Goal: Information Seeking & Learning: Learn about a topic

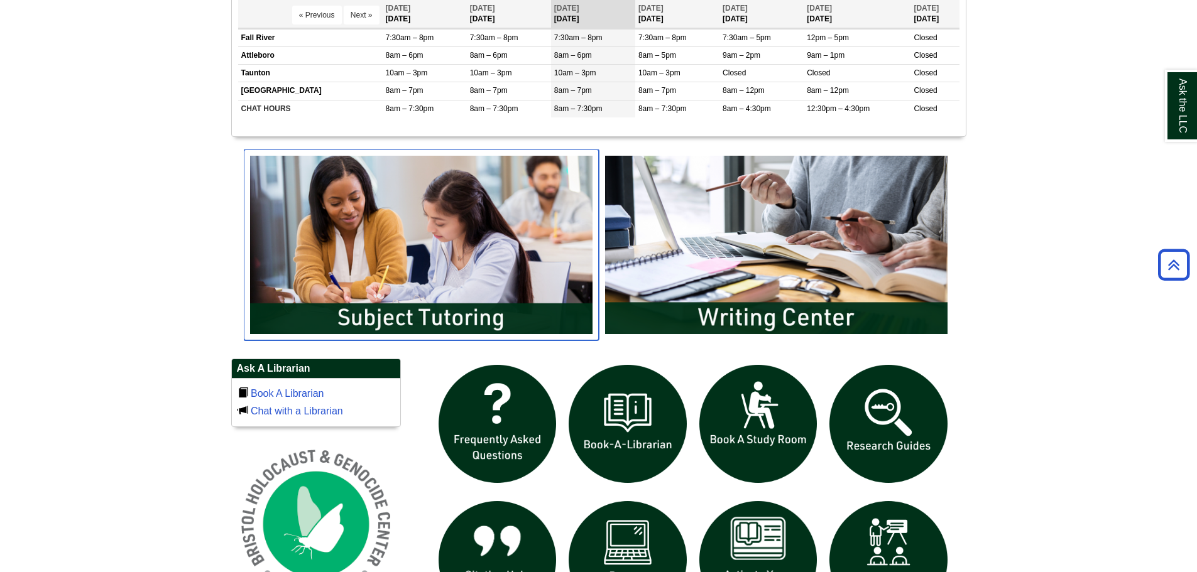
click at [463, 265] on img "slideshow" at bounding box center [421, 245] width 355 height 191
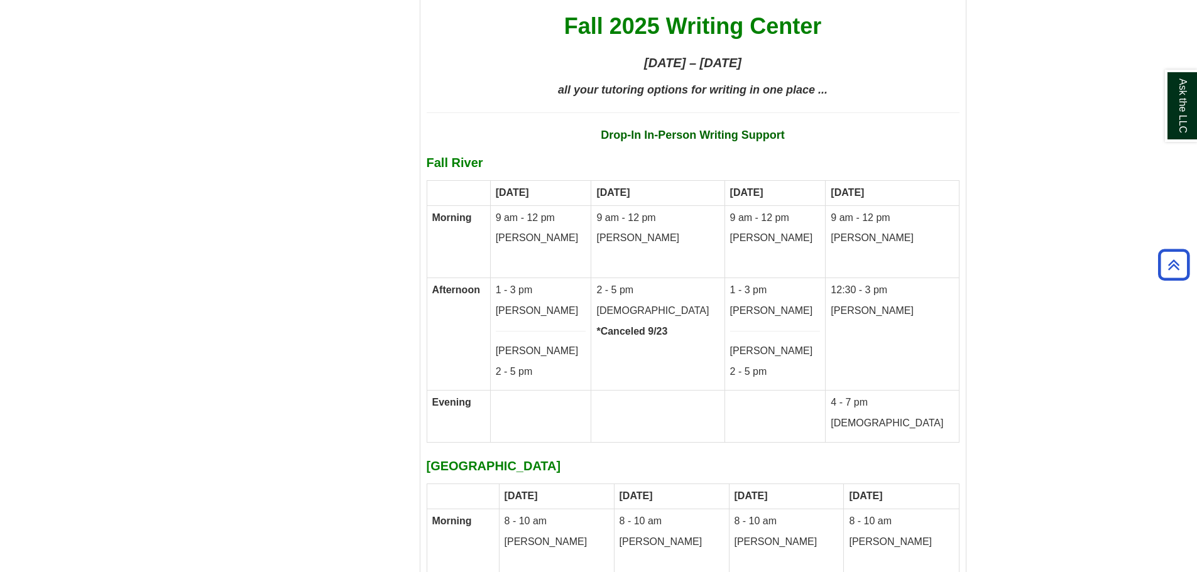
scroll to position [6282, 0]
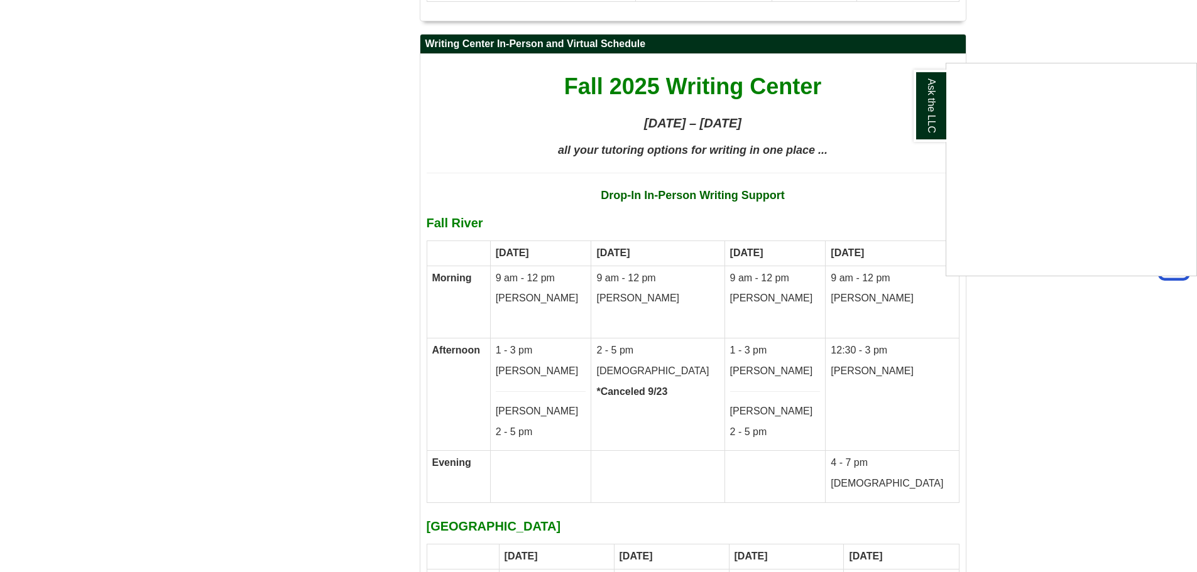
click at [328, 253] on div "Ask the LLC" at bounding box center [598, 286] width 1197 height 572
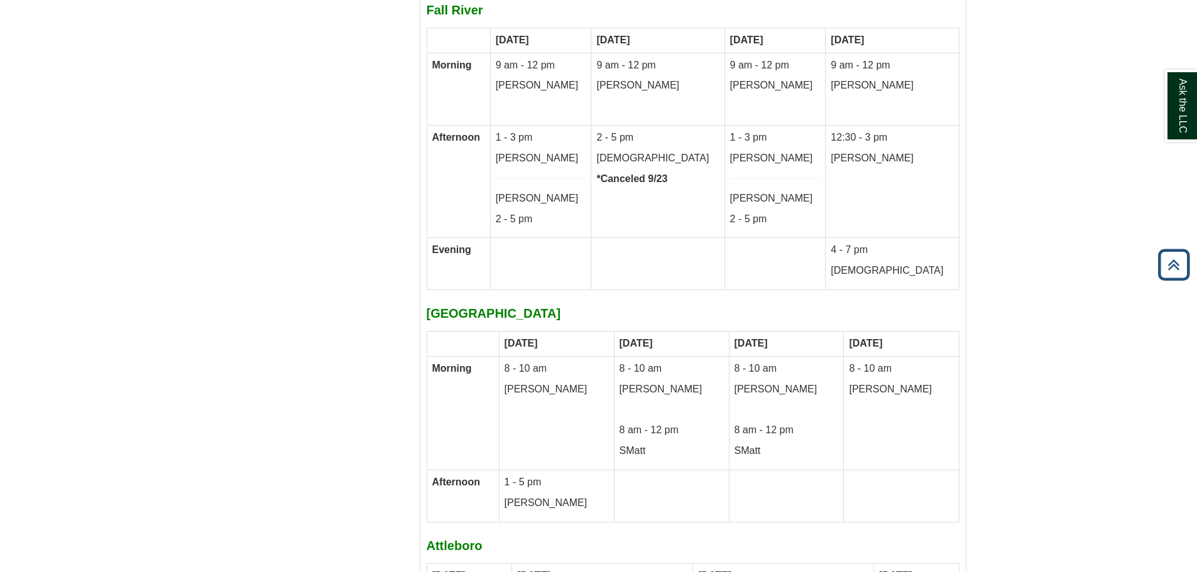
scroll to position [6345, 0]
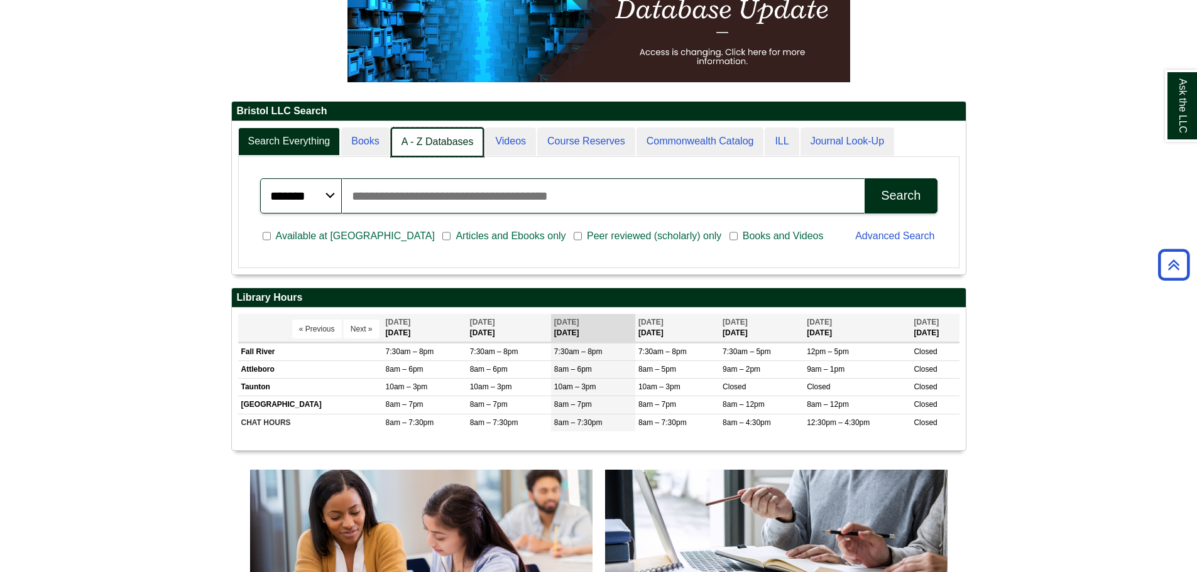
scroll to position [6, 6]
click at [378, 139] on link "Books" at bounding box center [365, 143] width 49 height 30
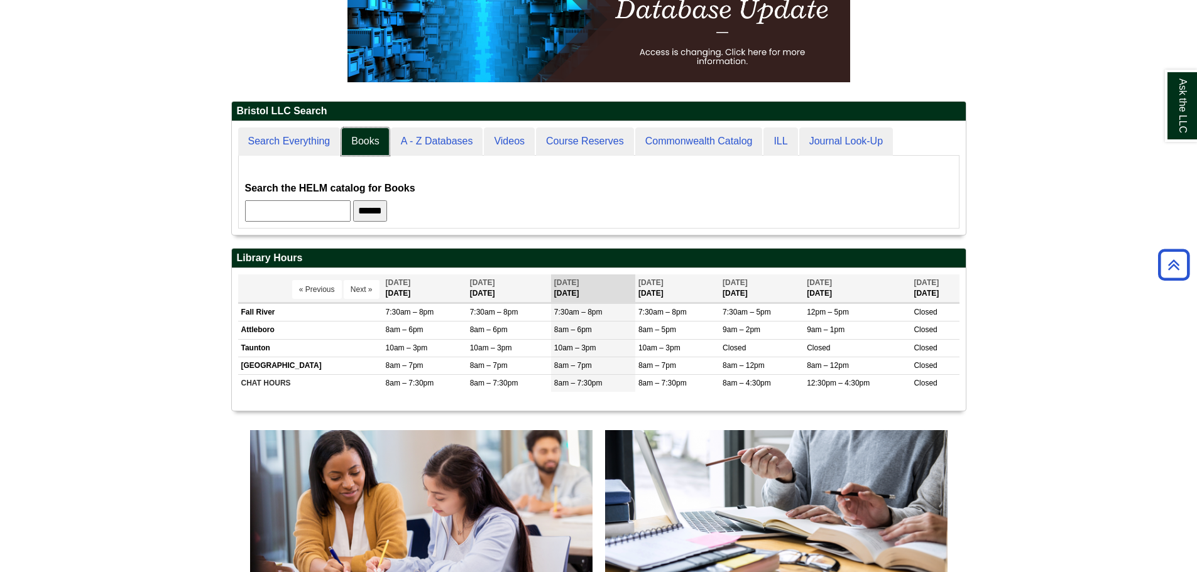
scroll to position [114, 734]
click at [331, 207] on input "text" at bounding box center [298, 210] width 106 height 21
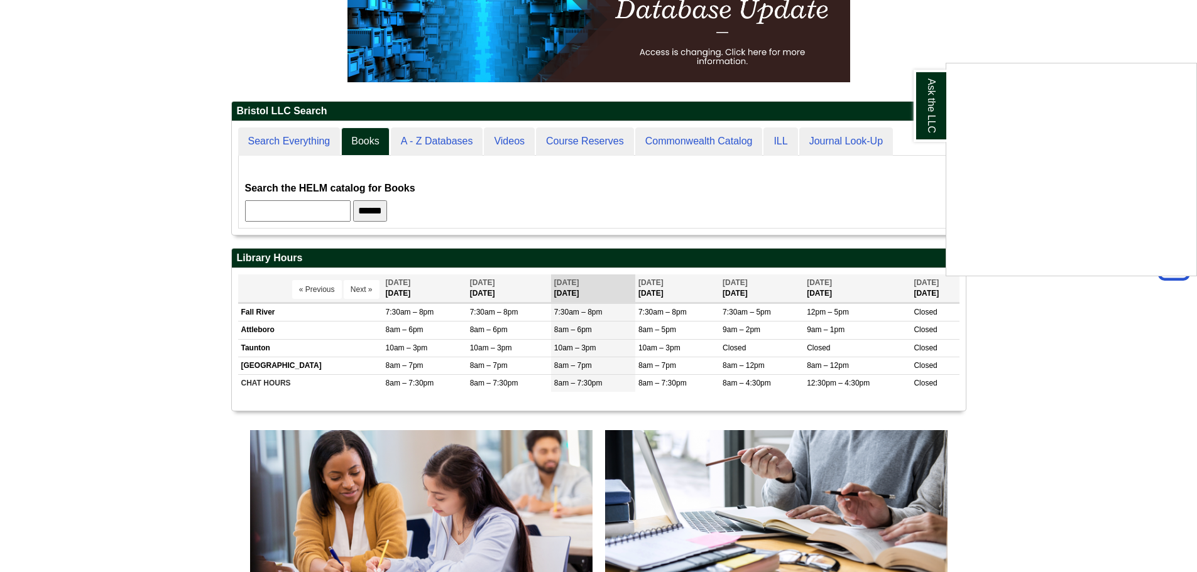
type input "*"
type input "**********"
click at [353, 200] on input "******" at bounding box center [370, 210] width 34 height 21
